Goal: Transaction & Acquisition: Purchase product/service

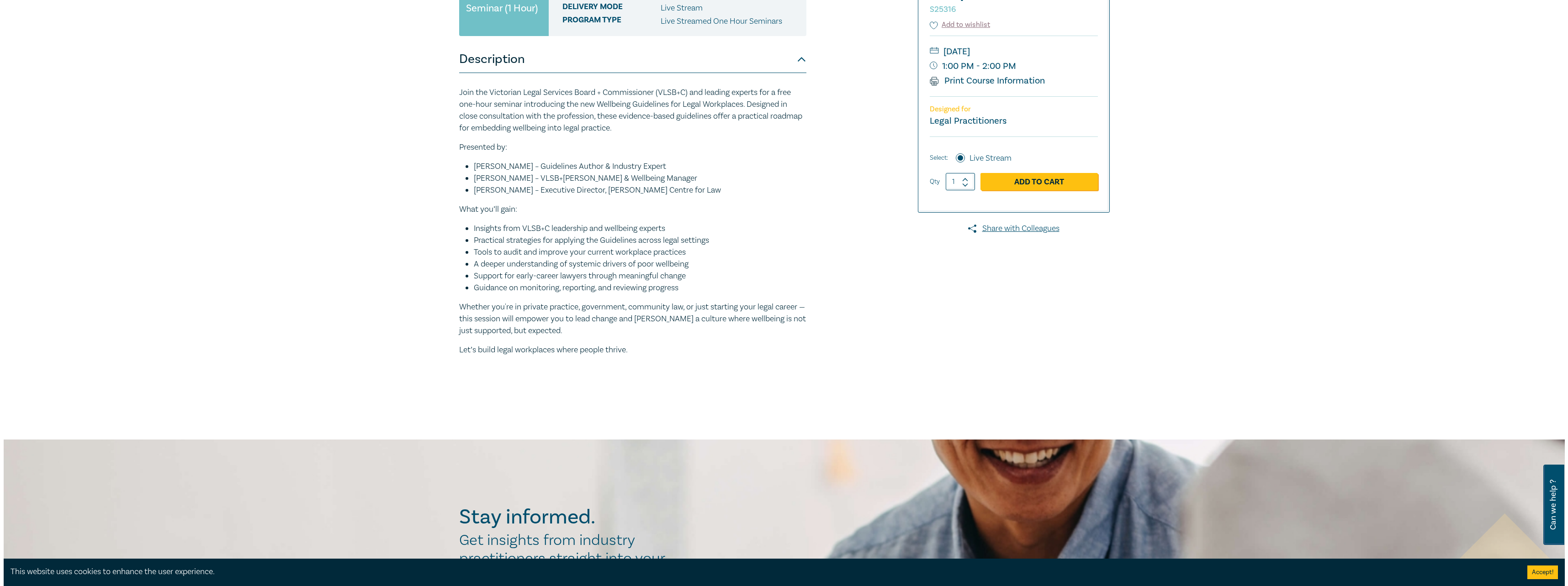
scroll to position [45, 0]
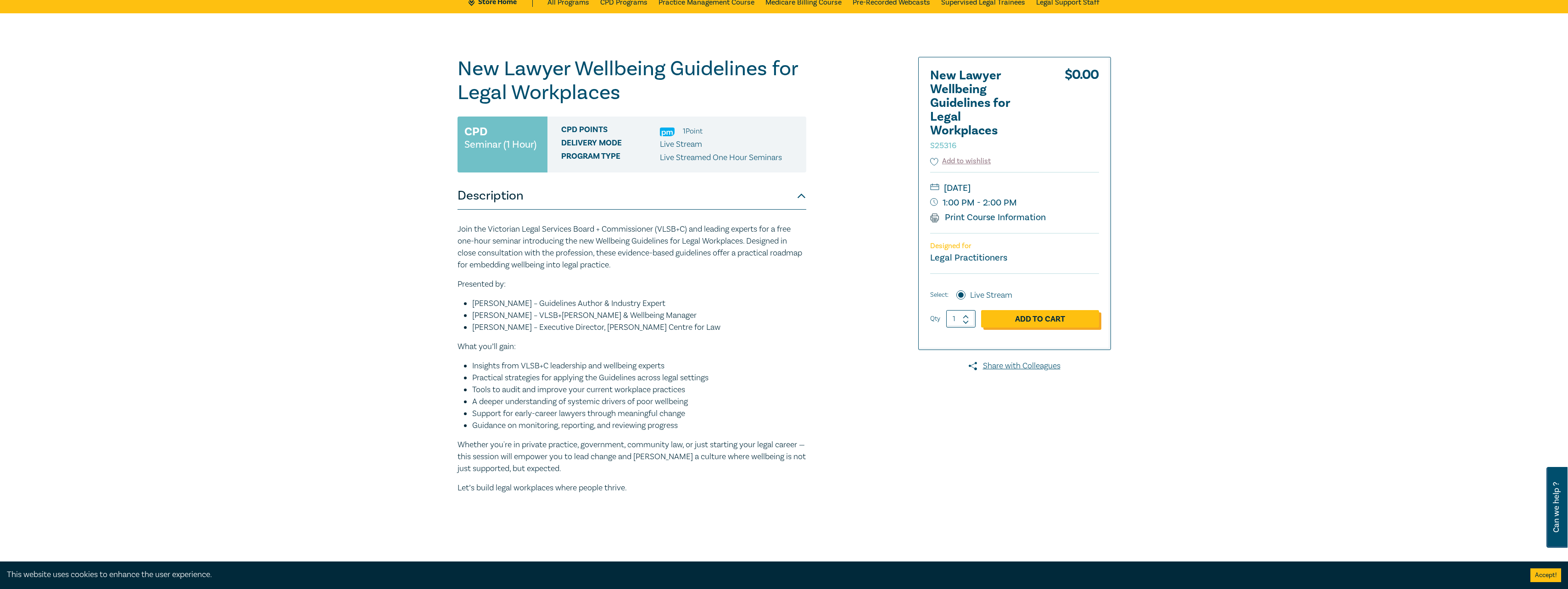
click at [1015, 314] on link "Add to Cart" at bounding box center [1040, 318] width 118 height 17
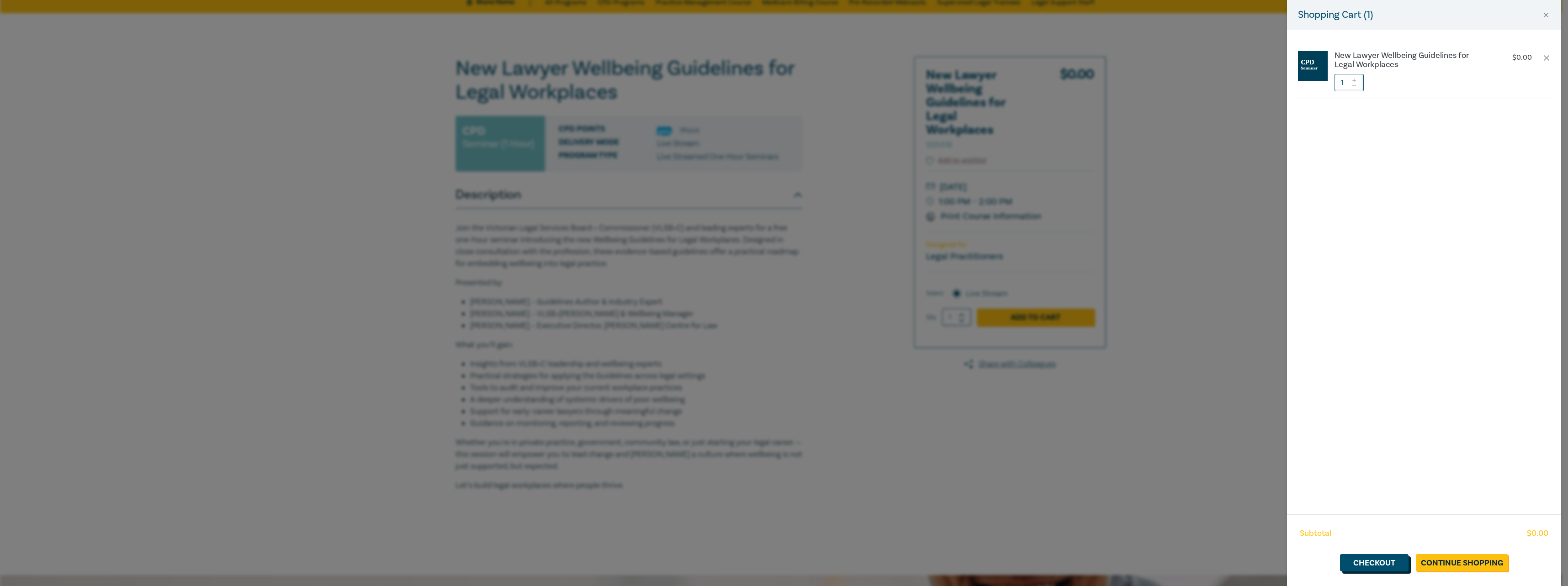
click at [1366, 564] on link "Checkout" at bounding box center [1374, 562] width 68 height 17
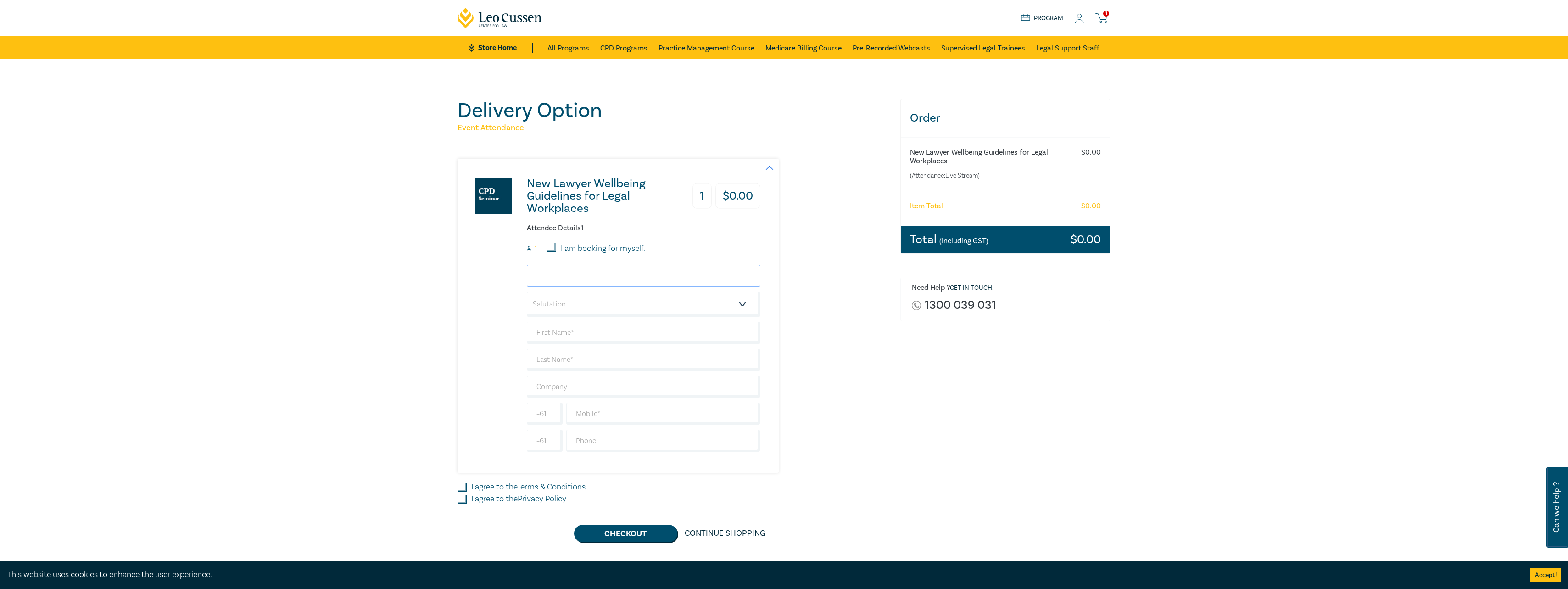
click at [545, 279] on input "email" at bounding box center [644, 275] width 233 height 22
type input "aggiem@entourage.com.au"
drag, startPoint x: 873, startPoint y: 290, endPoint x: 851, endPoint y: 286, distance: 22.4
click at [873, 290] on div "New Lawyer Wellbeing Guidelines for Legal Workplaces 1 $ 0.00 Attendee Details …" at bounding box center [674, 316] width 432 height 314
click at [609, 300] on select "Salutation Mr. Mrs. Ms. Miss Dr. Prof. Other" at bounding box center [644, 304] width 233 height 25
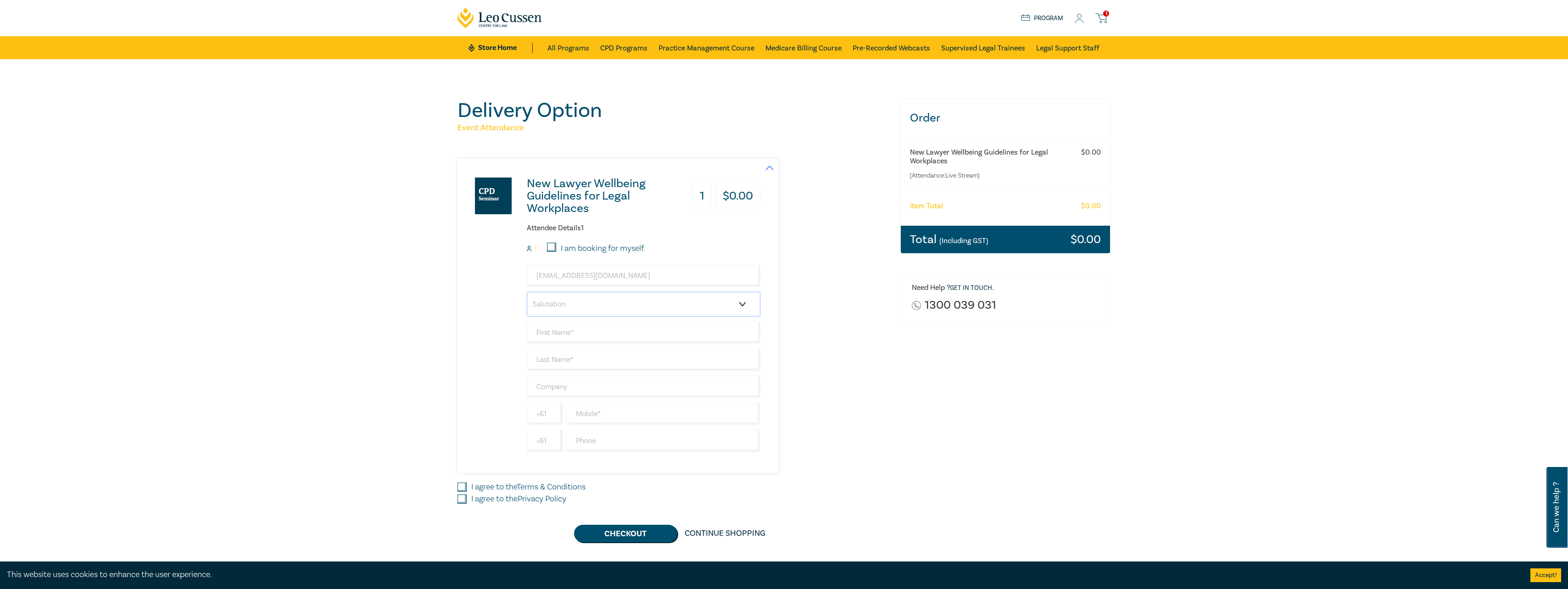
select select "Ms."
click at [527, 292] on select "Salutation Mr. Mrs. Ms. Miss Dr. Prof. Other" at bounding box center [644, 304] width 233 height 25
click at [573, 335] on input "text" at bounding box center [644, 333] width 233 height 22
type input "Aggie"
drag, startPoint x: 842, startPoint y: 369, endPoint x: 750, endPoint y: 366, distance: 92.0
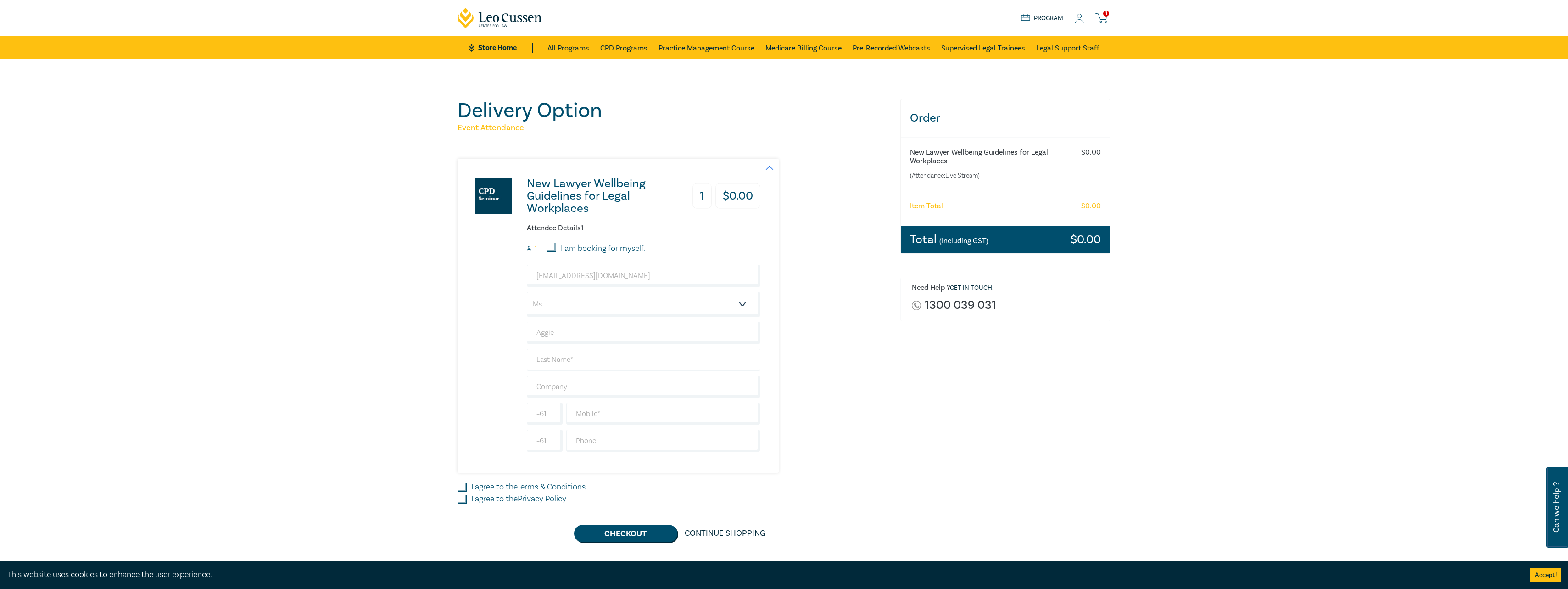
click at [842, 370] on div "New Lawyer Wellbeing Guidelines for Legal Workplaces 1 $ 0.00 Attendee Details …" at bounding box center [674, 316] width 432 height 314
click at [554, 356] on input "text" at bounding box center [644, 360] width 233 height 22
type input "Mihelakis"
click at [942, 417] on div "Order New Lawyer Wellbeing Guidelines for Legal Workplaces (Attendance: Live St…" at bounding box center [1006, 320] width 222 height 443
click at [558, 386] on input "text" at bounding box center [644, 386] width 233 height 22
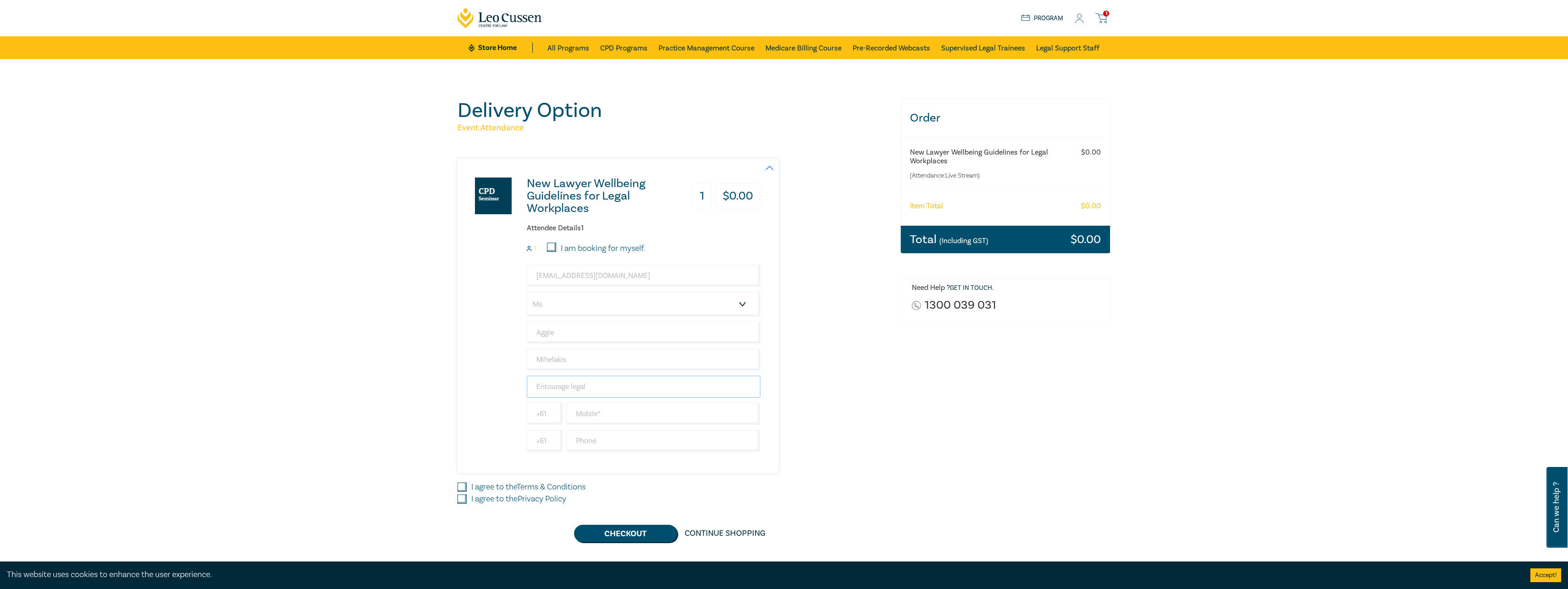
type input "Entourage legal"
click at [1072, 390] on div "Order New Lawyer Wellbeing Guidelines for Legal Workplaces (Attendance: Live St…" at bounding box center [1006, 320] width 222 height 443
click at [603, 408] on input "text" at bounding box center [663, 414] width 194 height 22
type input "0439324445"
click at [974, 401] on div "Order New Lawyer Wellbeing Guidelines for Legal Workplaces (Attendance: Live St…" at bounding box center [1006, 320] width 222 height 443
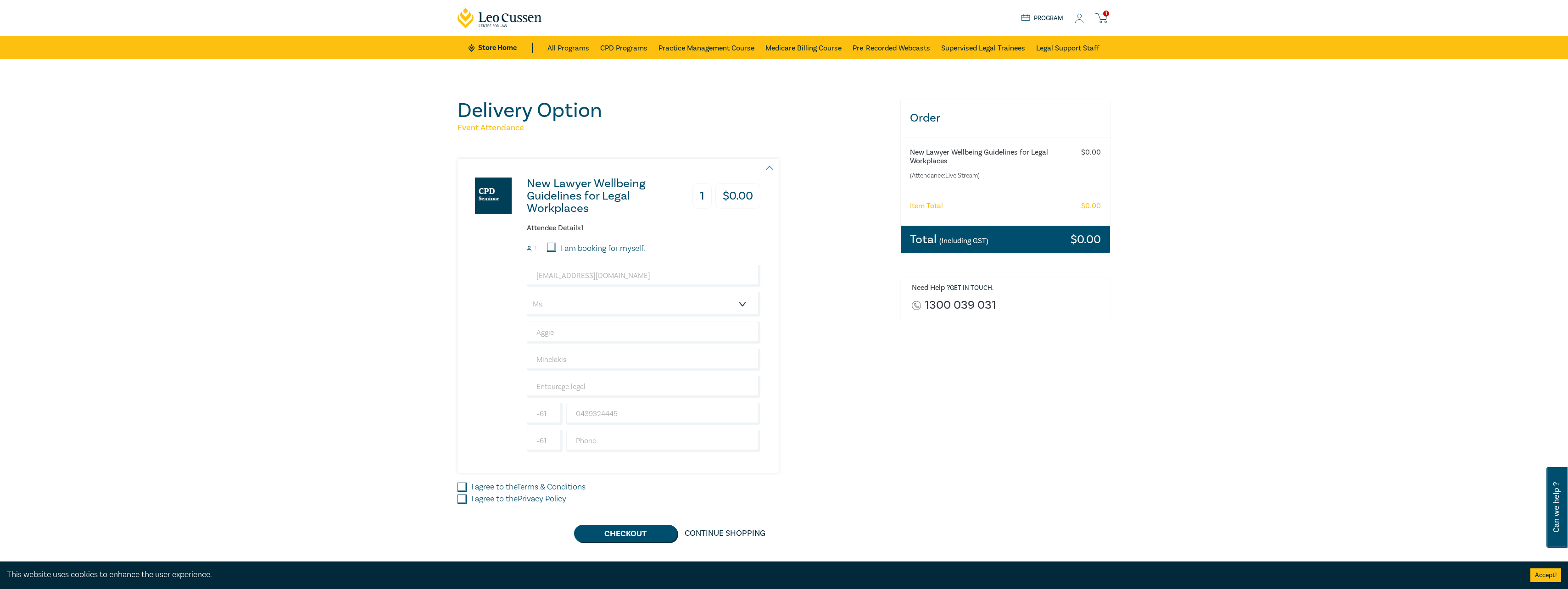
click at [463, 486] on input "I agree to the Terms & Conditions" at bounding box center [462, 486] width 9 height 9
checkbox input "true"
click at [460, 500] on input "I agree to the Privacy Policy" at bounding box center [462, 499] width 9 height 9
checkbox input "true"
click at [616, 536] on button "Checkout" at bounding box center [626, 534] width 103 height 17
